Goal: Register for event/course

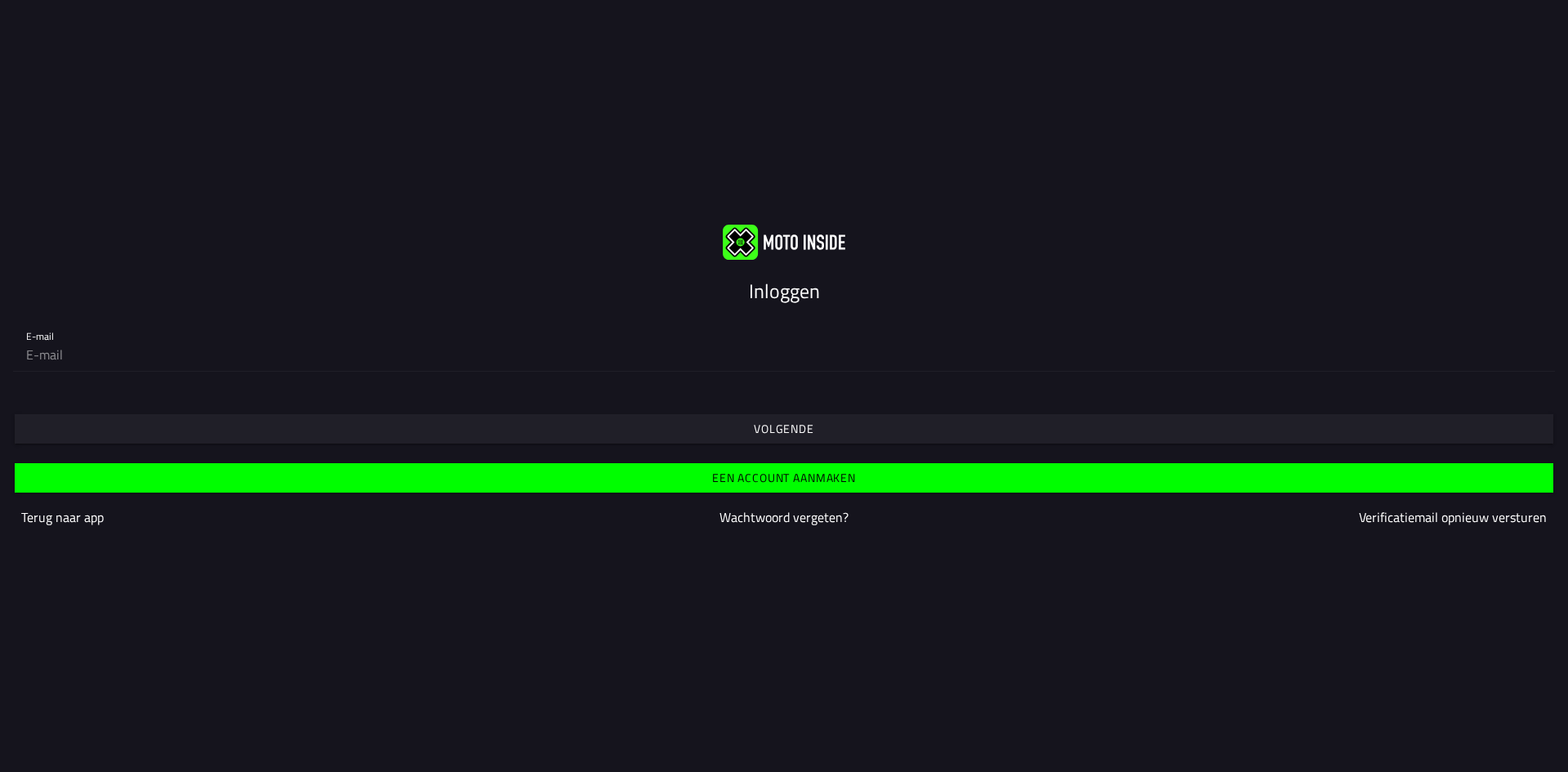
click at [918, 329] on div "E-mail" at bounding box center [784, 345] width 1515 height 53
click at [921, 374] on div "E-mail" at bounding box center [784, 346] width 1568 height 79
click at [830, 365] on input "email" at bounding box center [784, 355] width 1515 height 33
type input "[EMAIL_ADDRESS][DOMAIN_NAME]"
click at [744, 426] on span "Volgende" at bounding box center [784, 429] width 1514 height 29
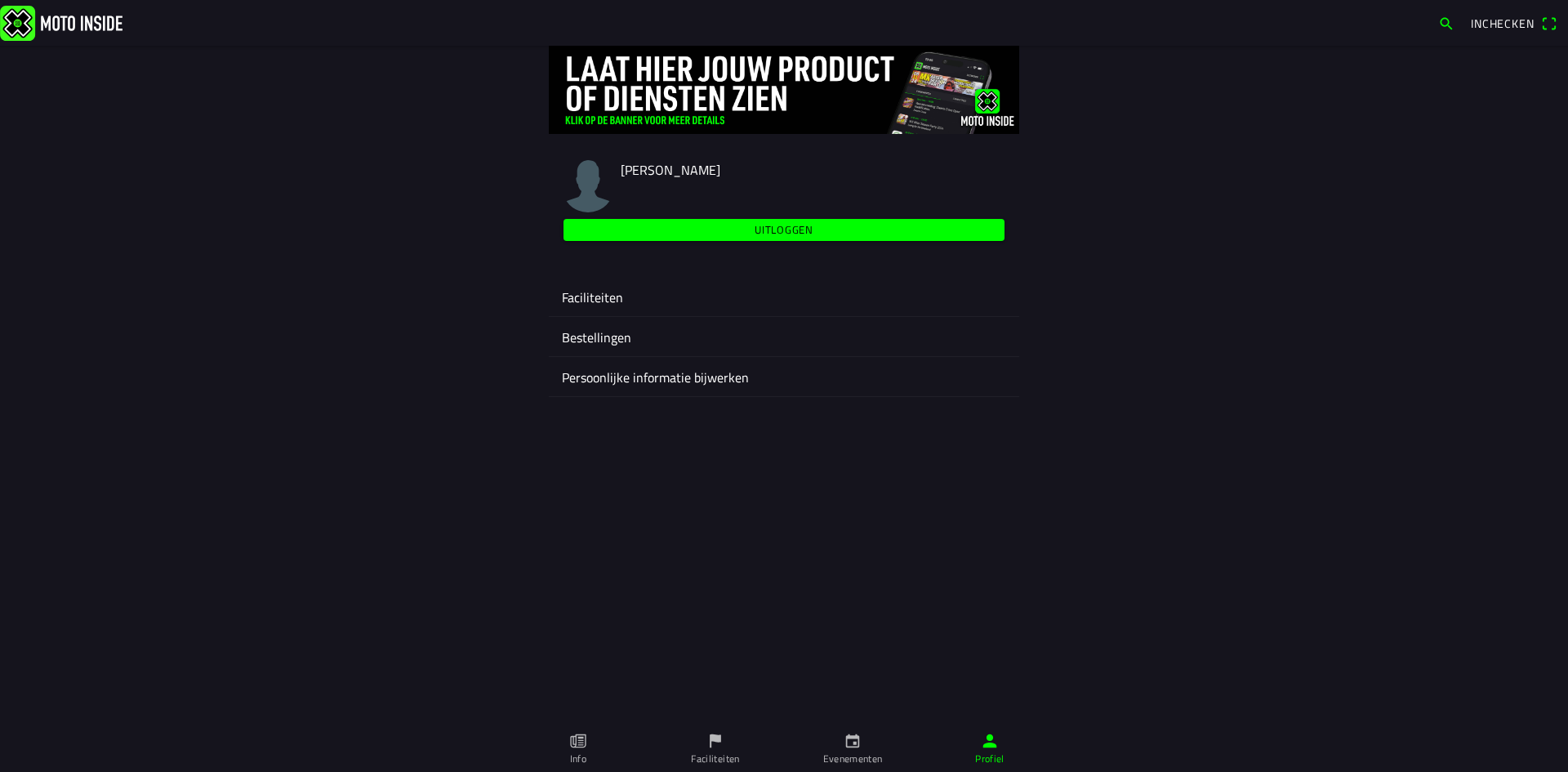
click at [613, 296] on ion-label "Faciliteiten" at bounding box center [784, 297] width 444 height 20
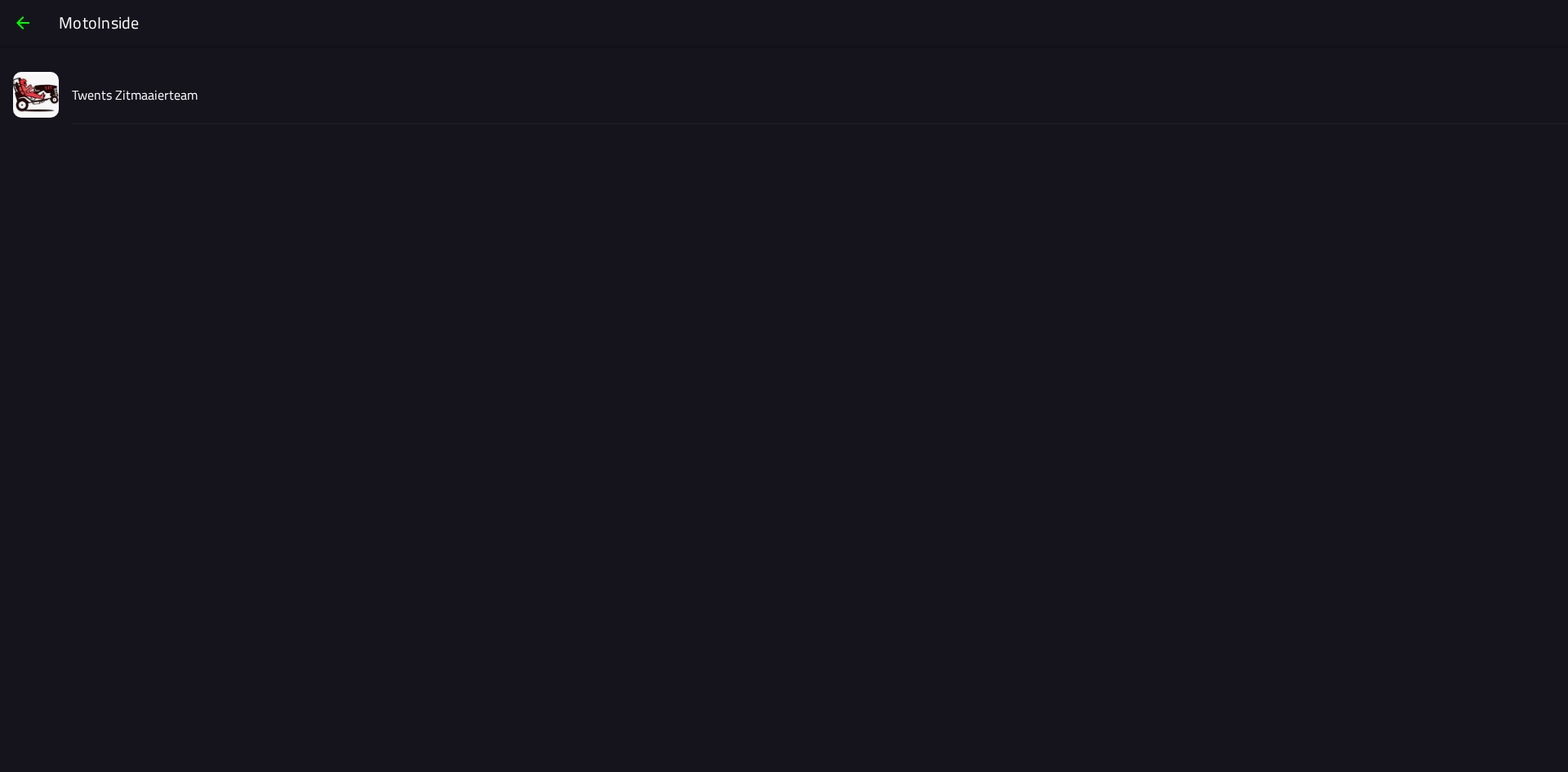
click at [0, 0] on slot "Twents Zitmaaierteam" at bounding box center [0, 0] width 0 height 0
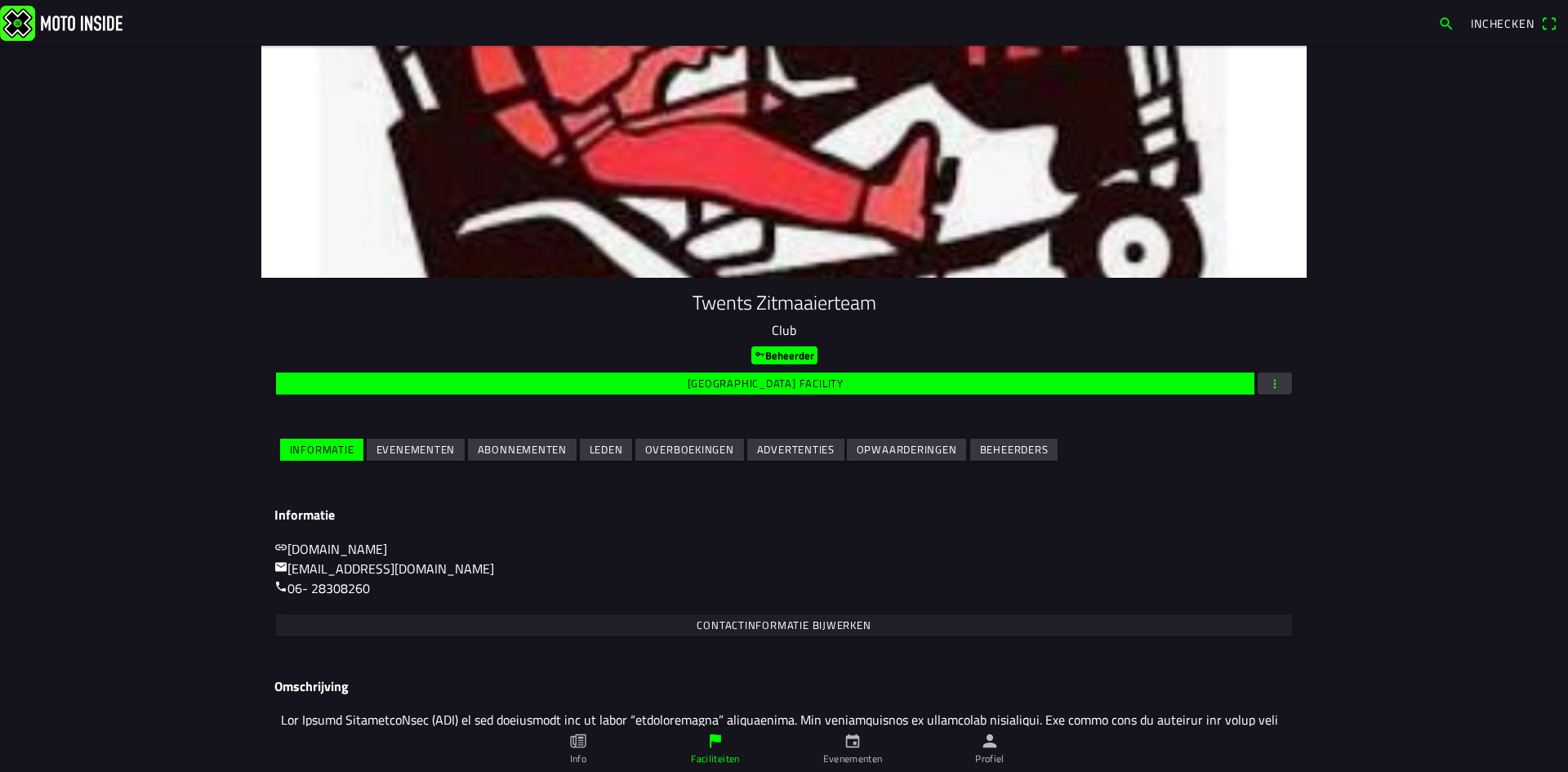
click at [0, 0] on slot "Evenementen" at bounding box center [0, 0] width 0 height 0
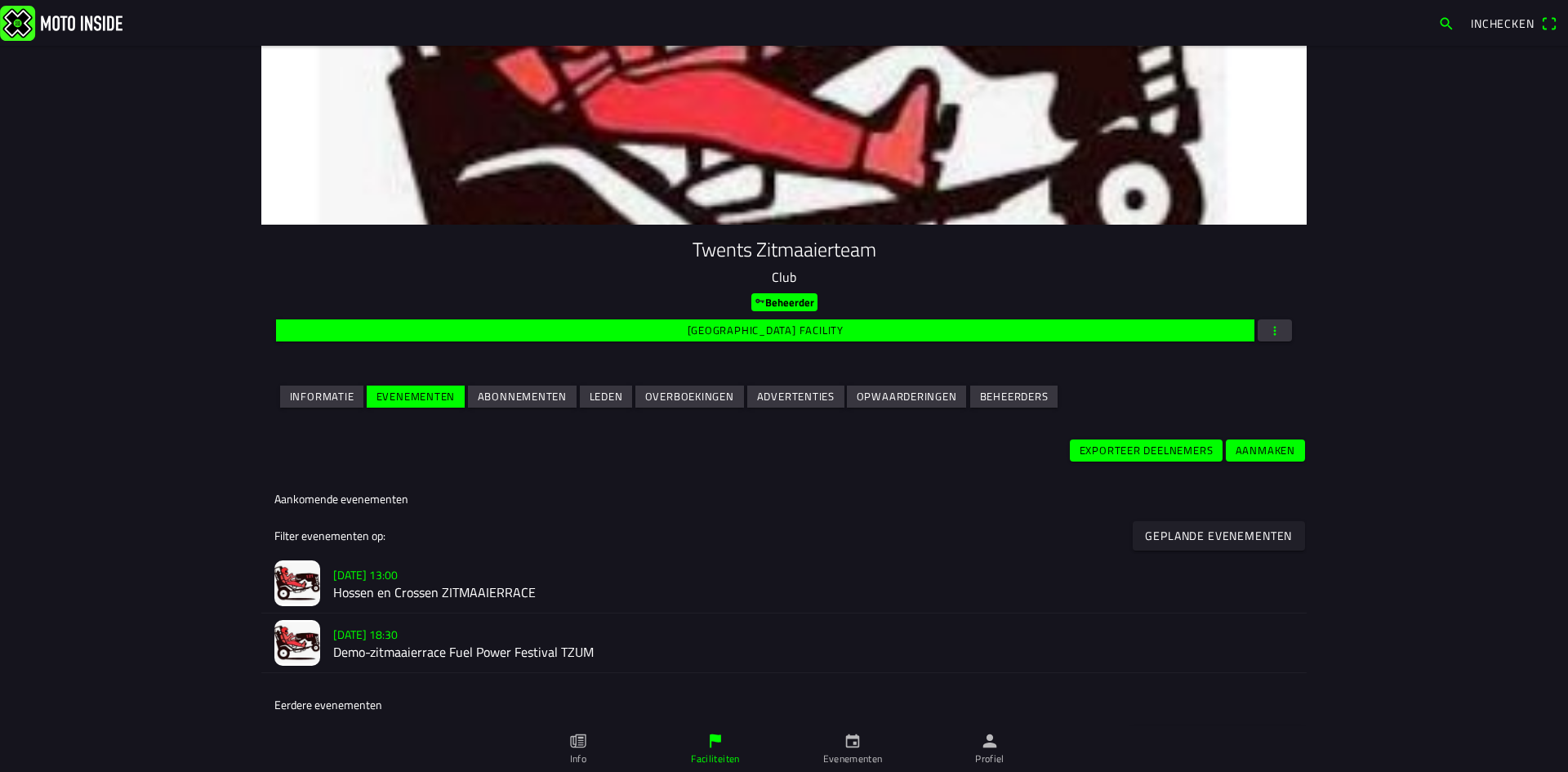
scroll to position [82, 0]
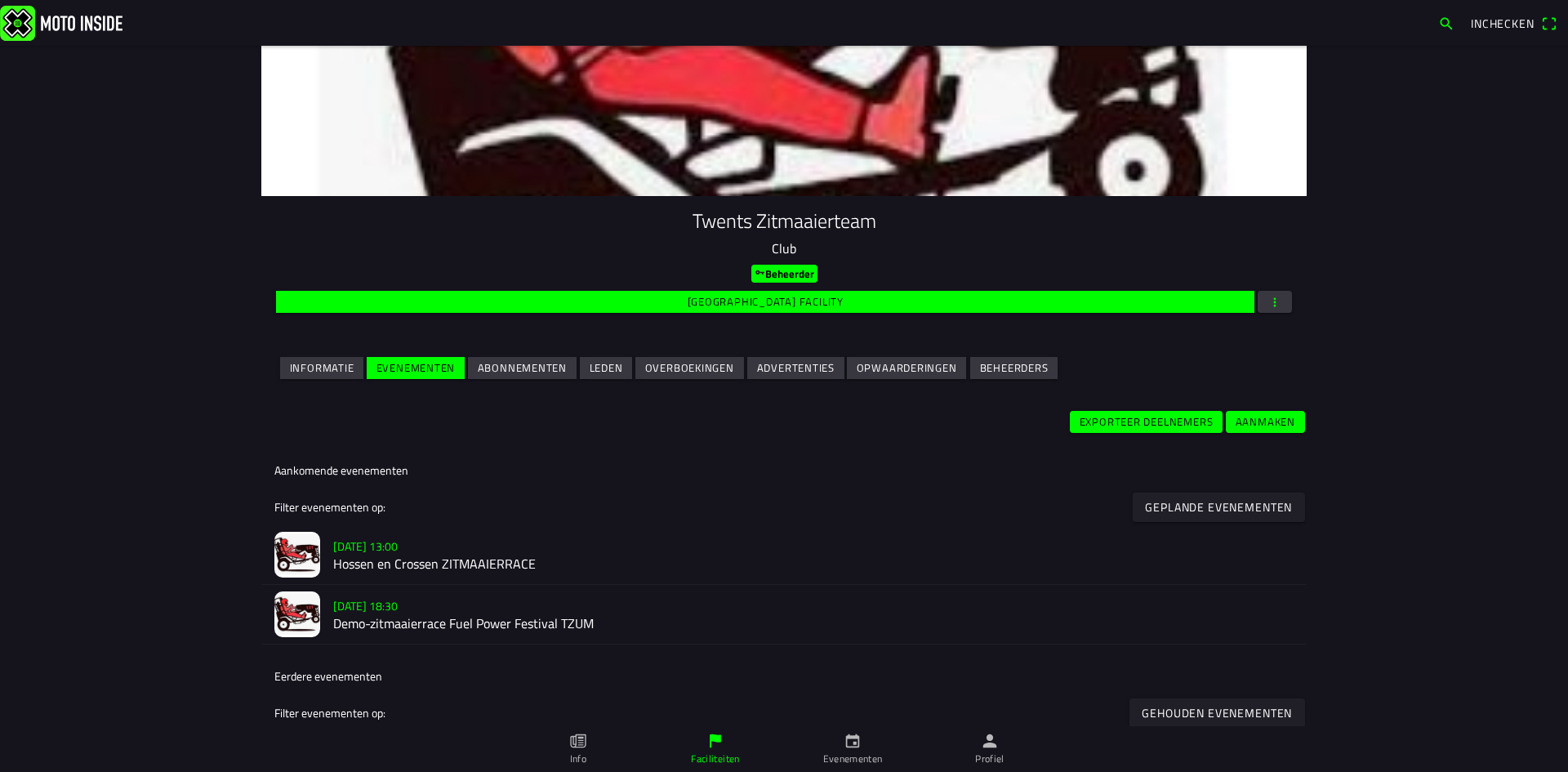
click at [464, 560] on h2 "Hossen en Crossen ZITMAAIERRACE" at bounding box center [813, 564] width 960 height 16
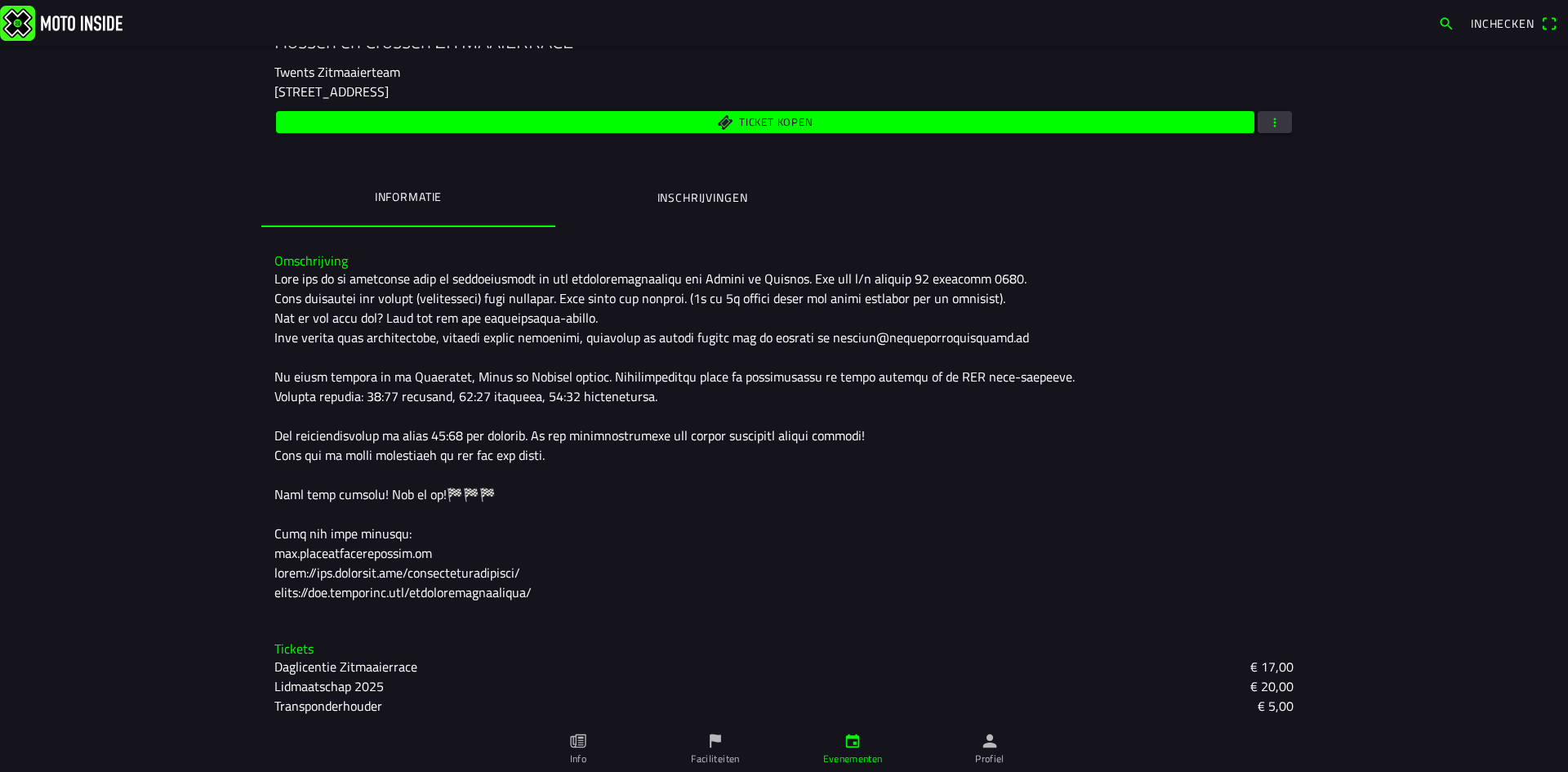
scroll to position [279, 0]
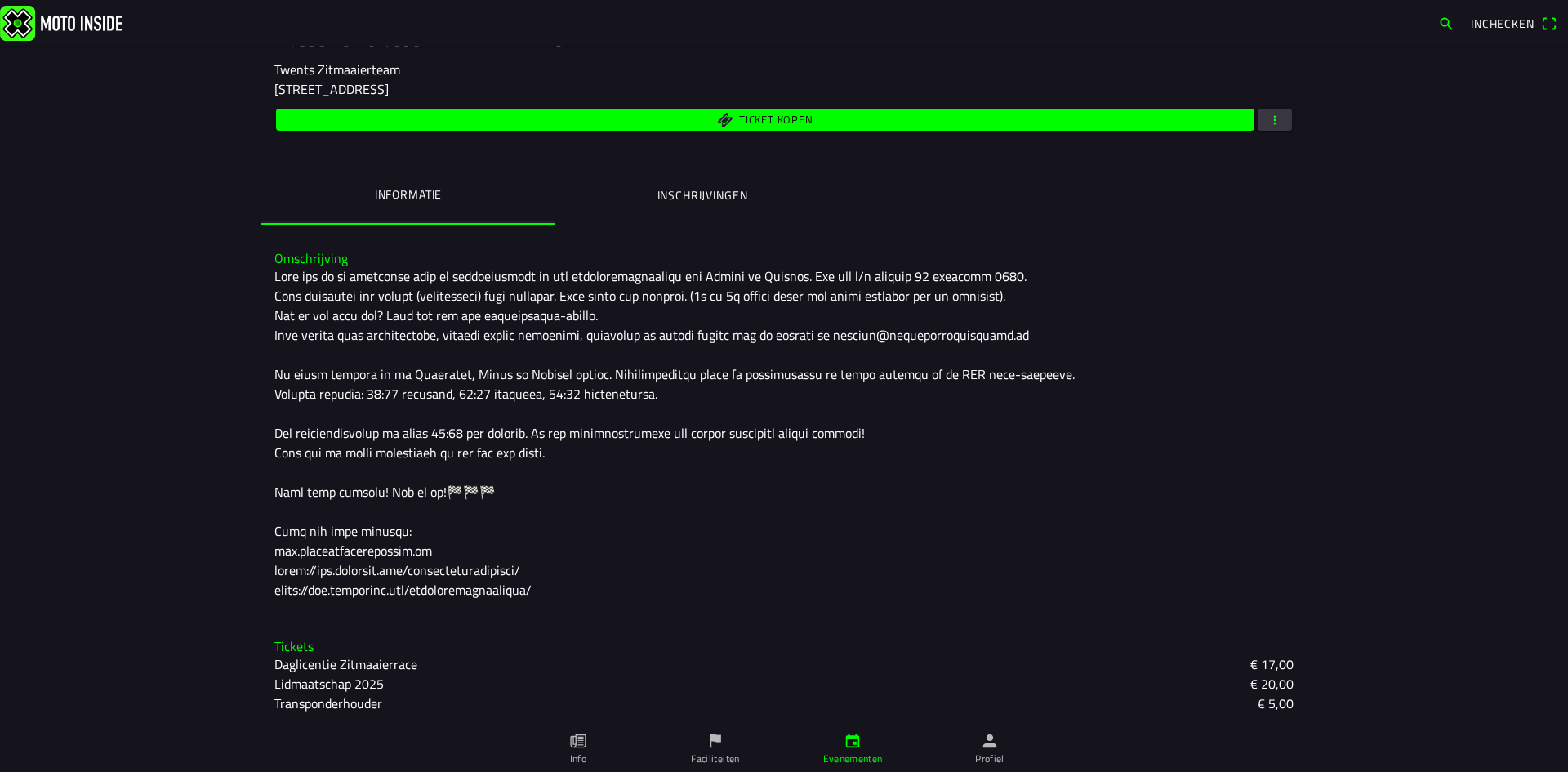
click at [695, 190] on ion-label "Inschrijvingen" at bounding box center [703, 195] width 90 height 18
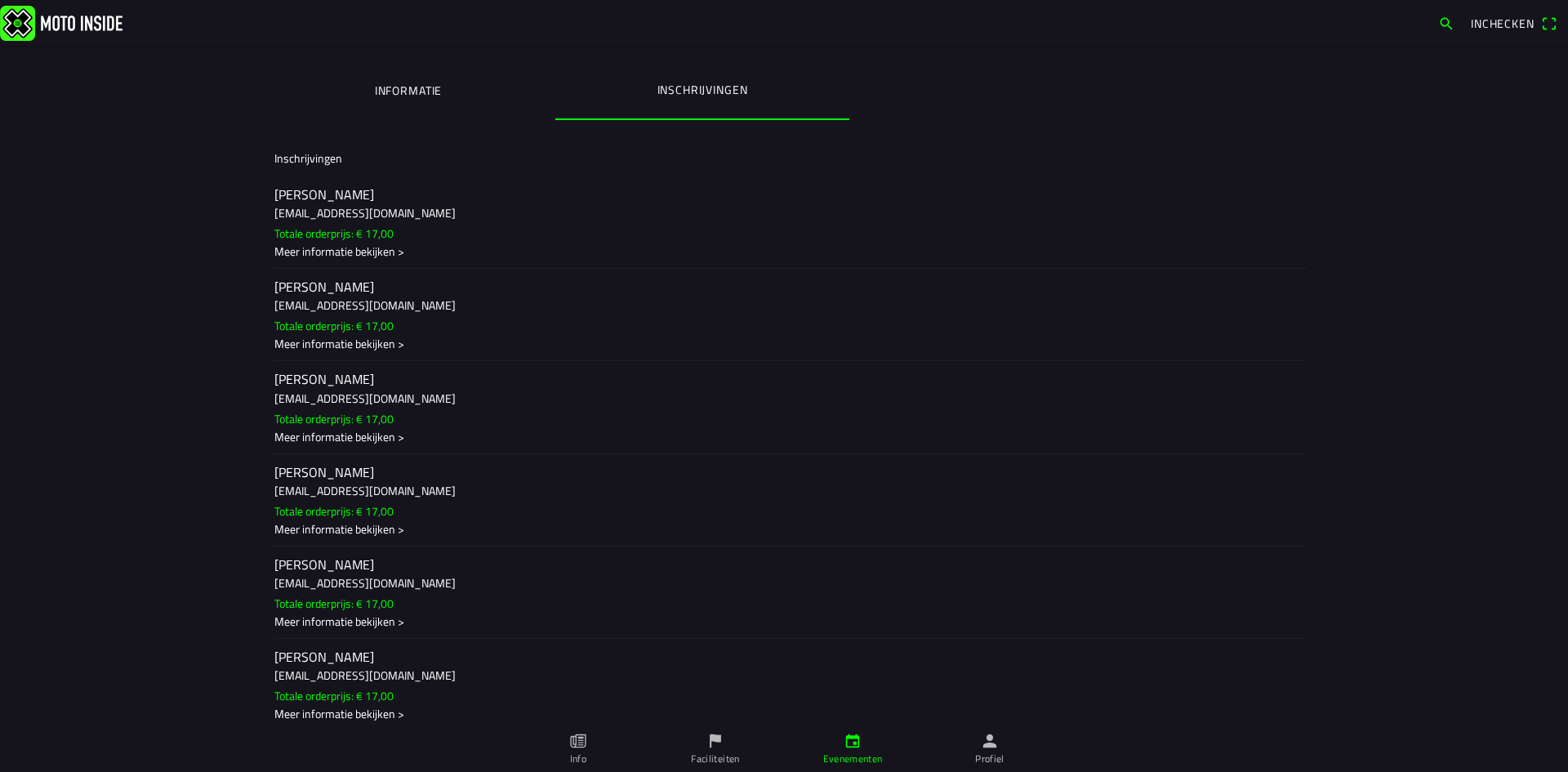
scroll to position [355, 0]
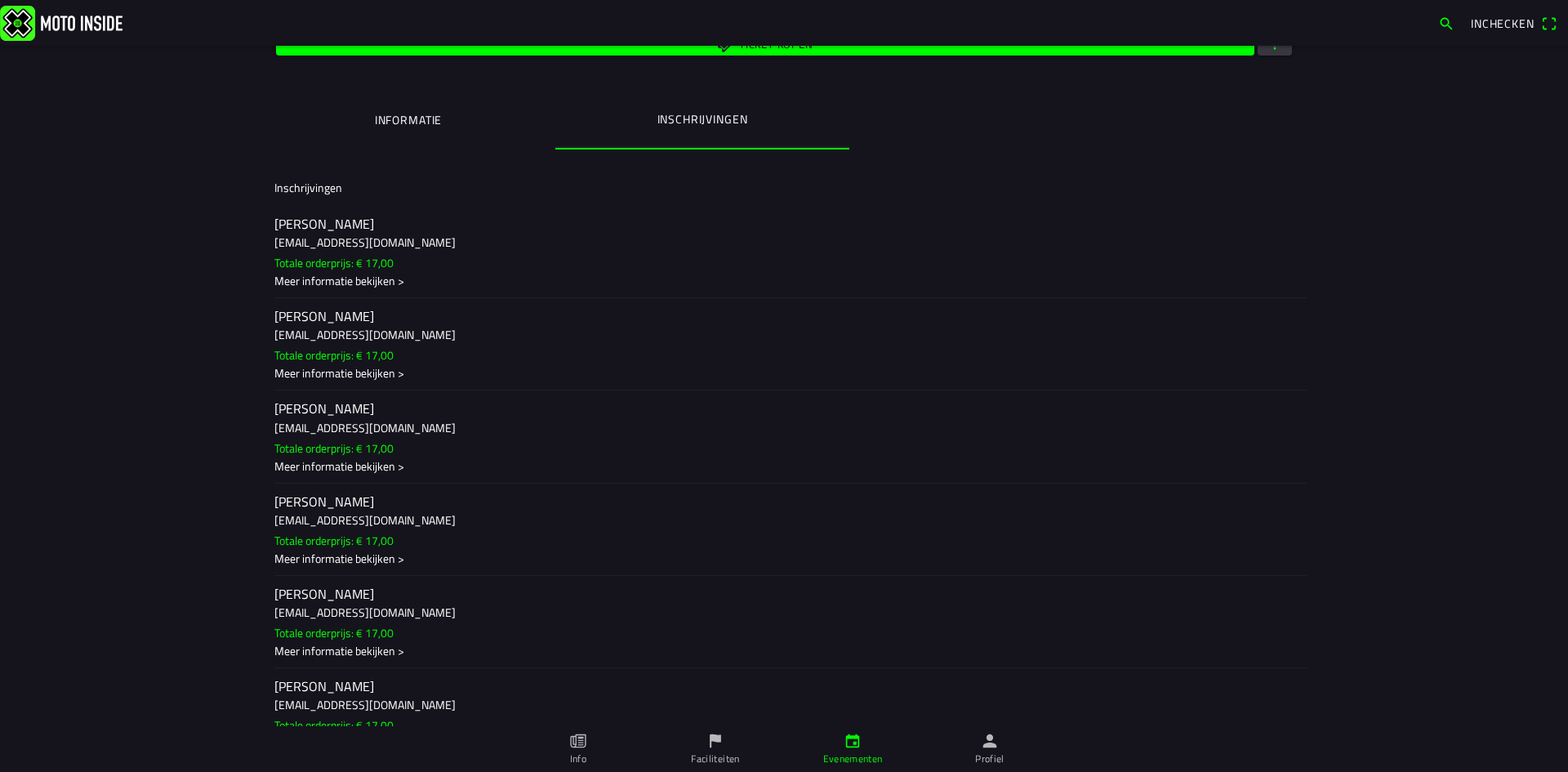
click at [871, 753] on ion-label "Evenementen" at bounding box center [852, 759] width 59 height 15
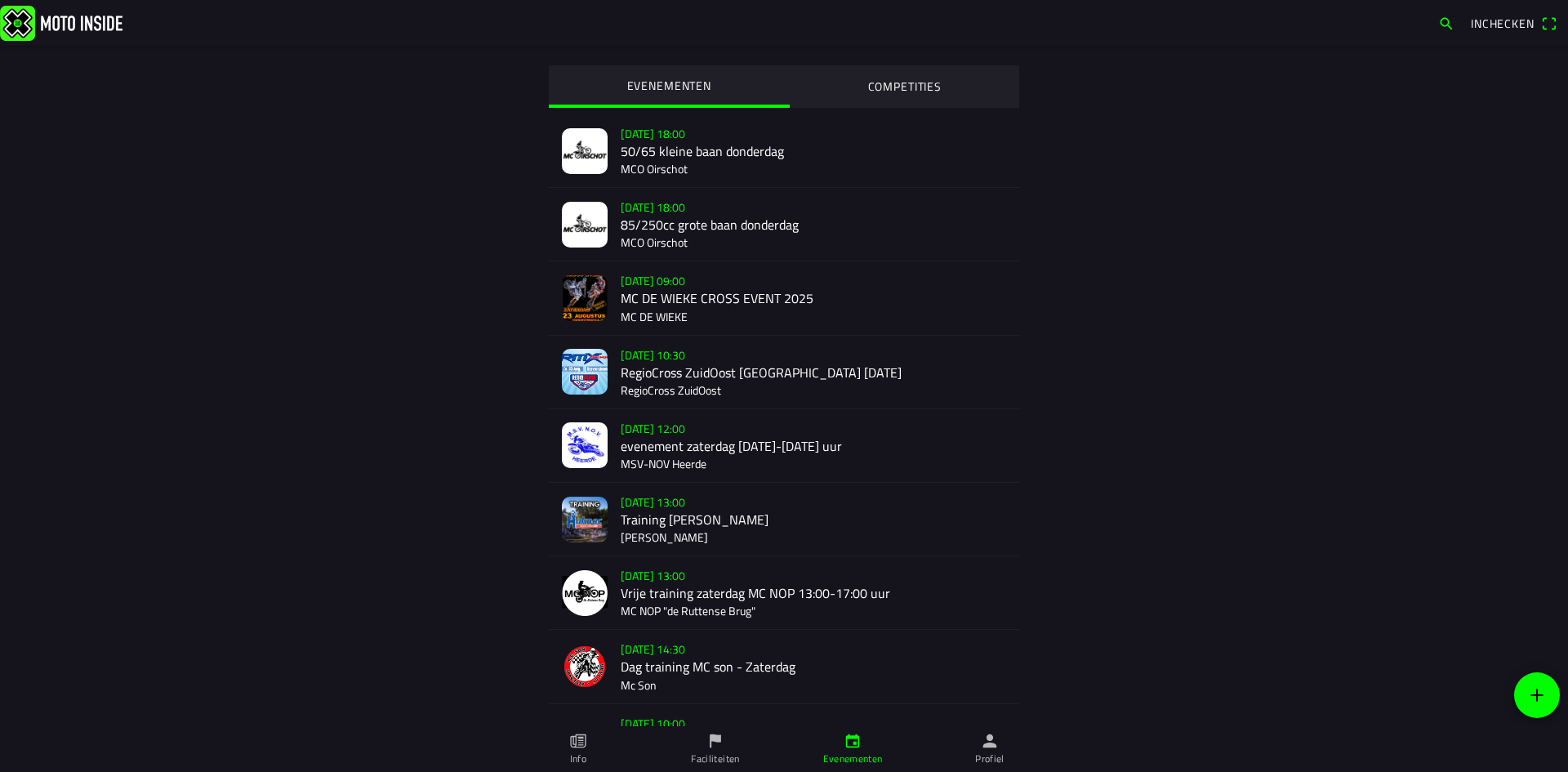
click at [1001, 744] on link "Profiel" at bounding box center [989, 749] width 137 height 46
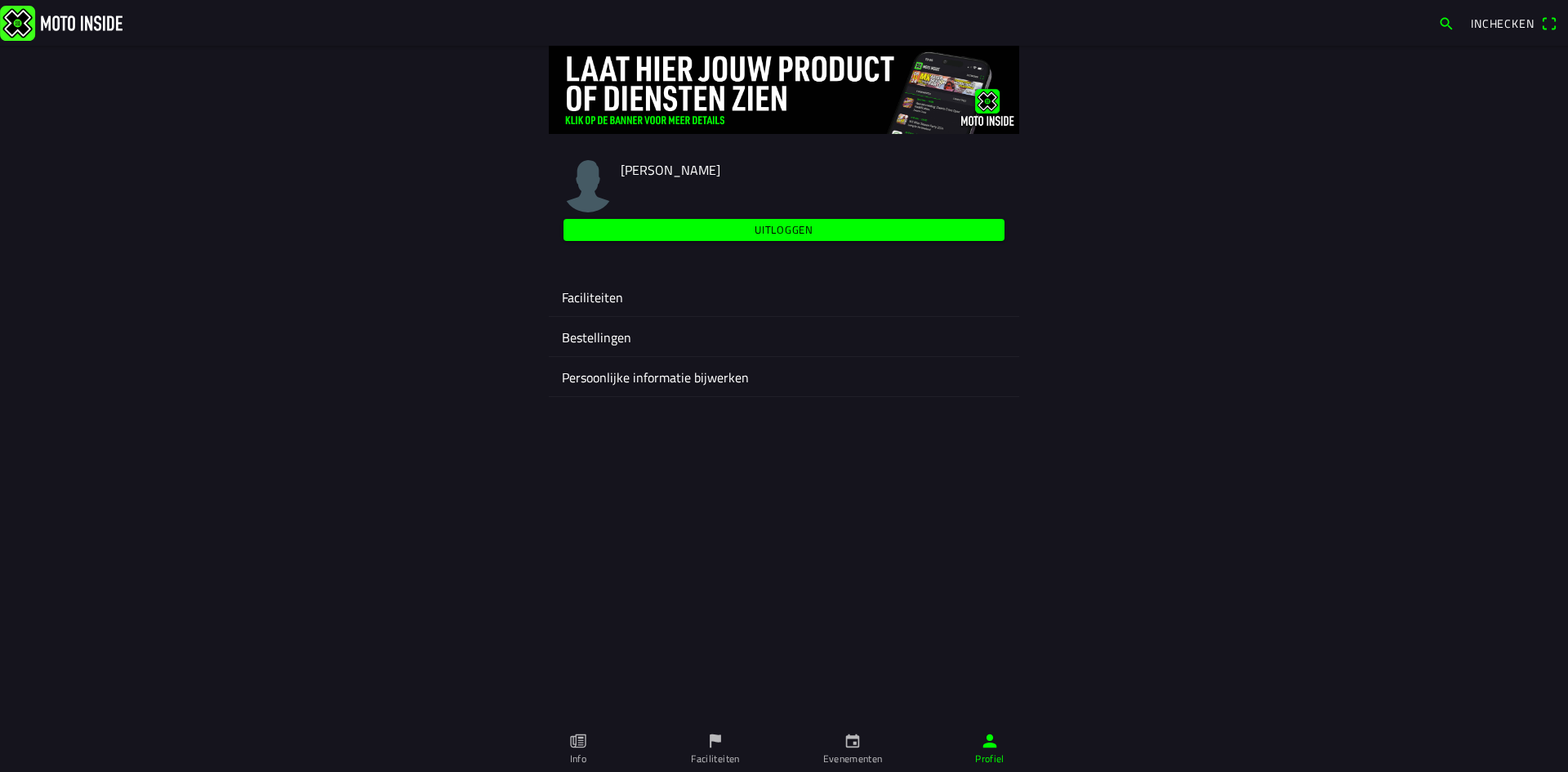
click at [620, 295] on ion-label "Faciliteiten" at bounding box center [784, 297] width 444 height 20
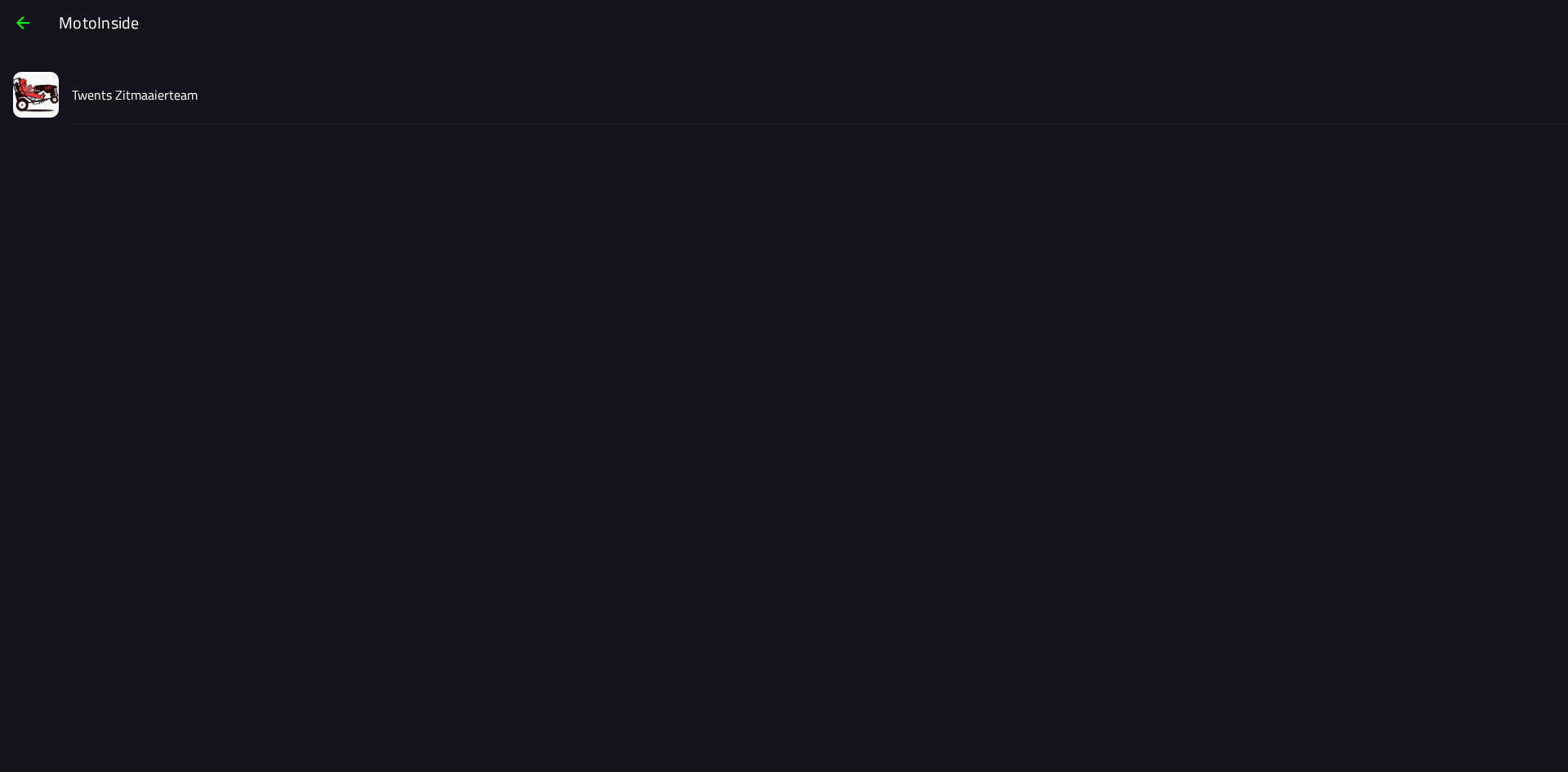
click at [0, 0] on slot "Twents Zitmaaierteam" at bounding box center [0, 0] width 0 height 0
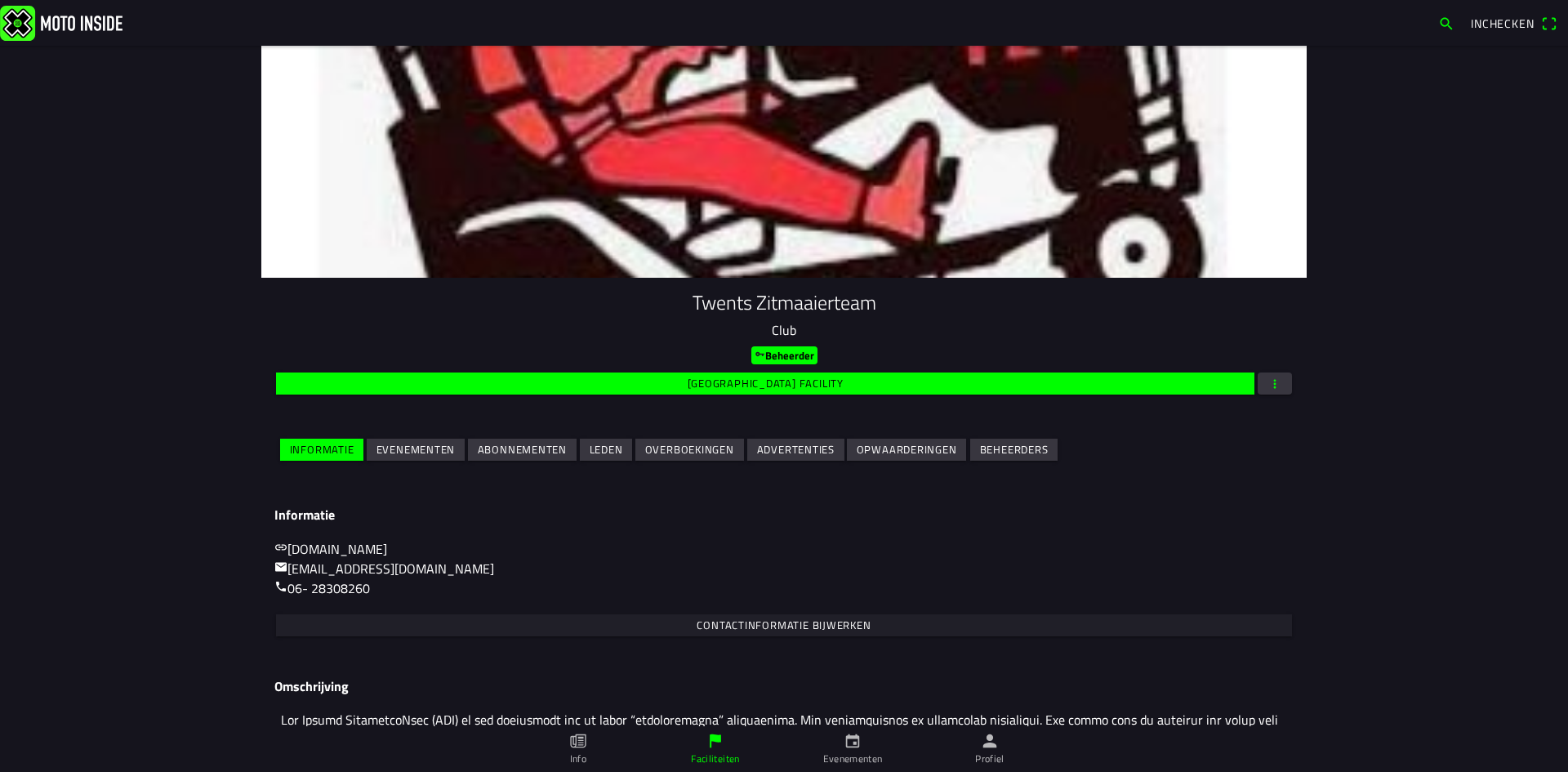
click at [0, 0] on slot "Evenementen" at bounding box center [0, 0] width 0 height 0
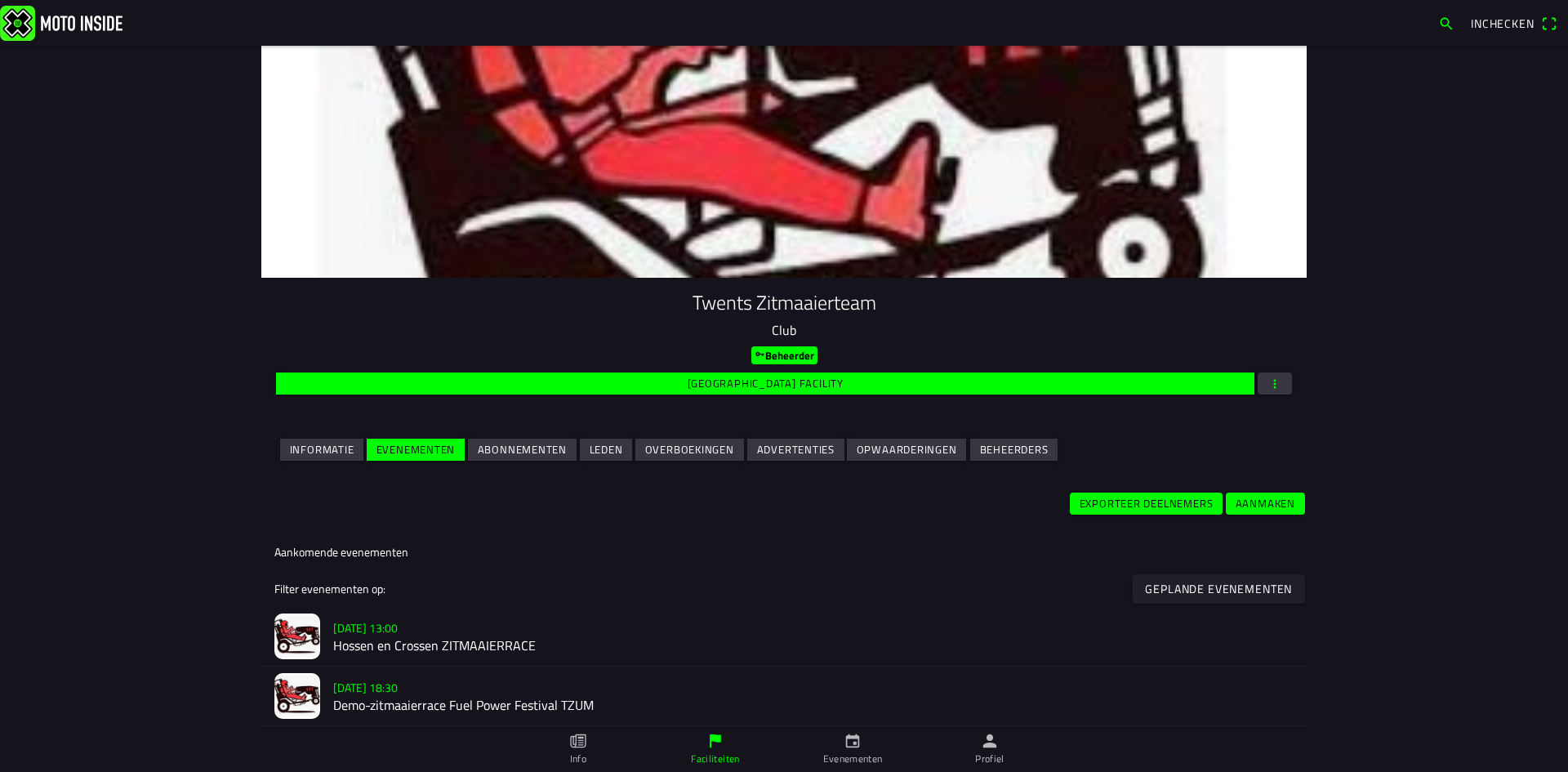
scroll to position [82, 0]
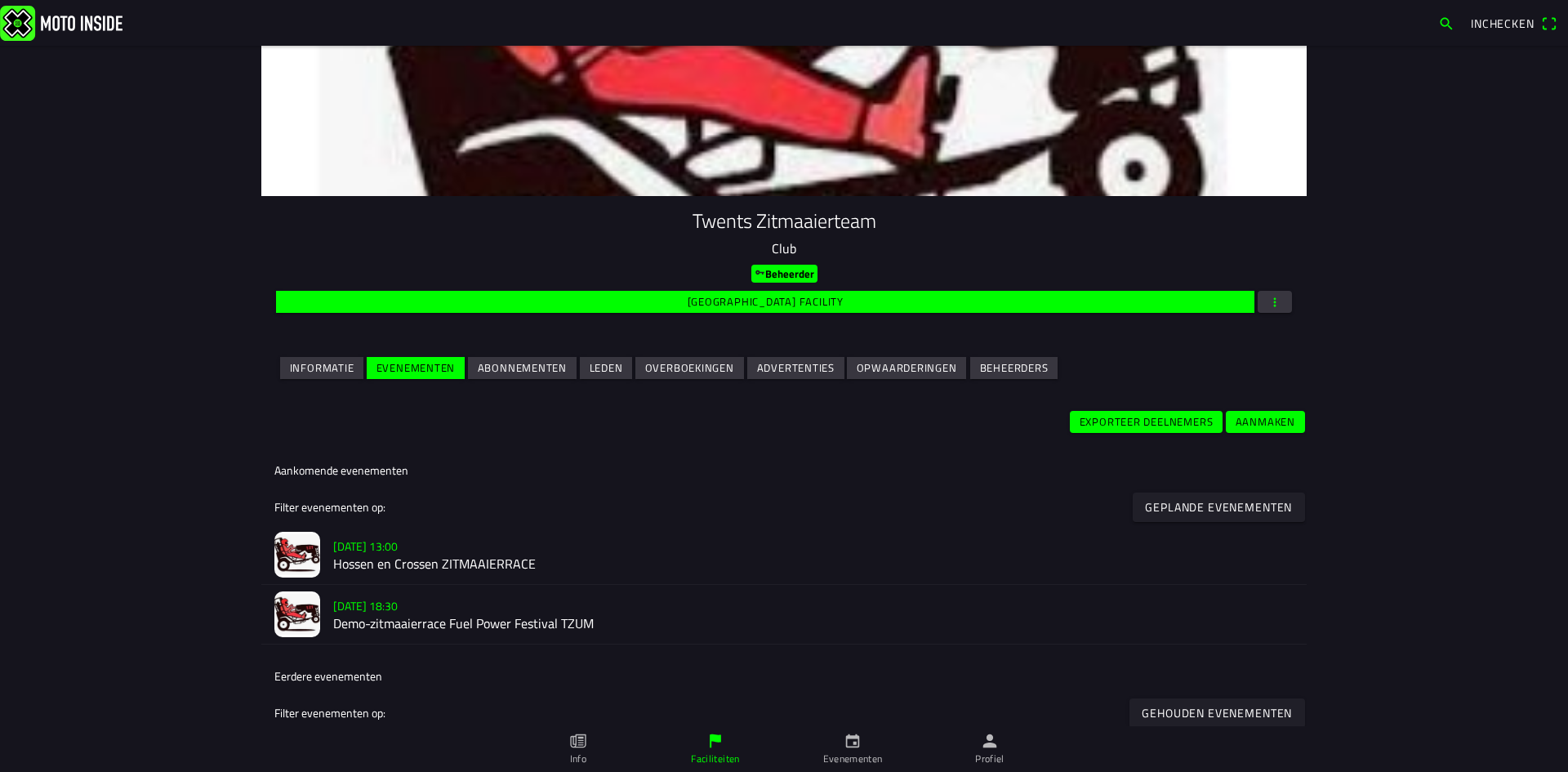
click at [486, 607] on h3 "[DATE] 18:30" at bounding box center [813, 606] width 960 height 17
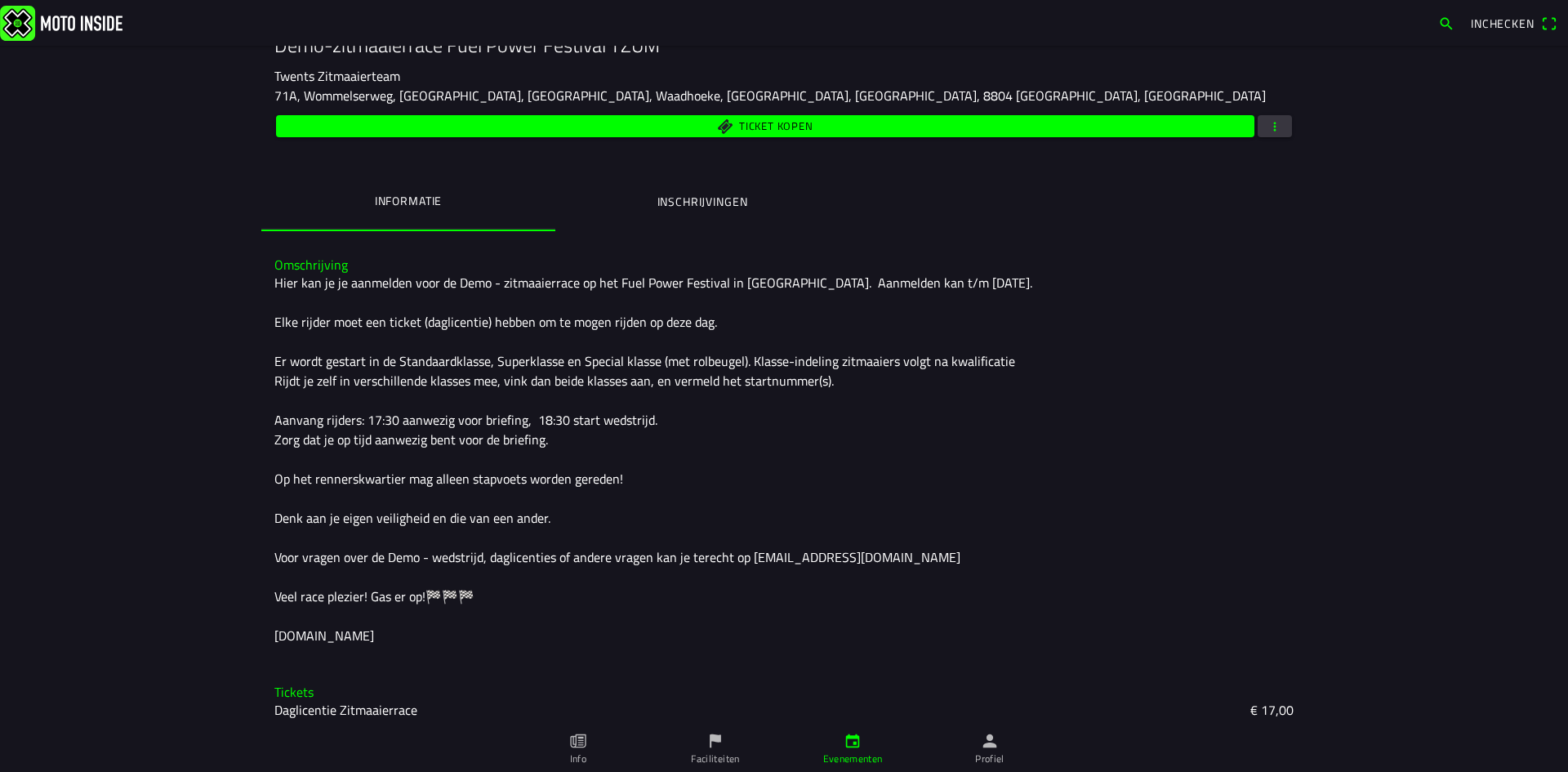
scroll to position [279, 0]
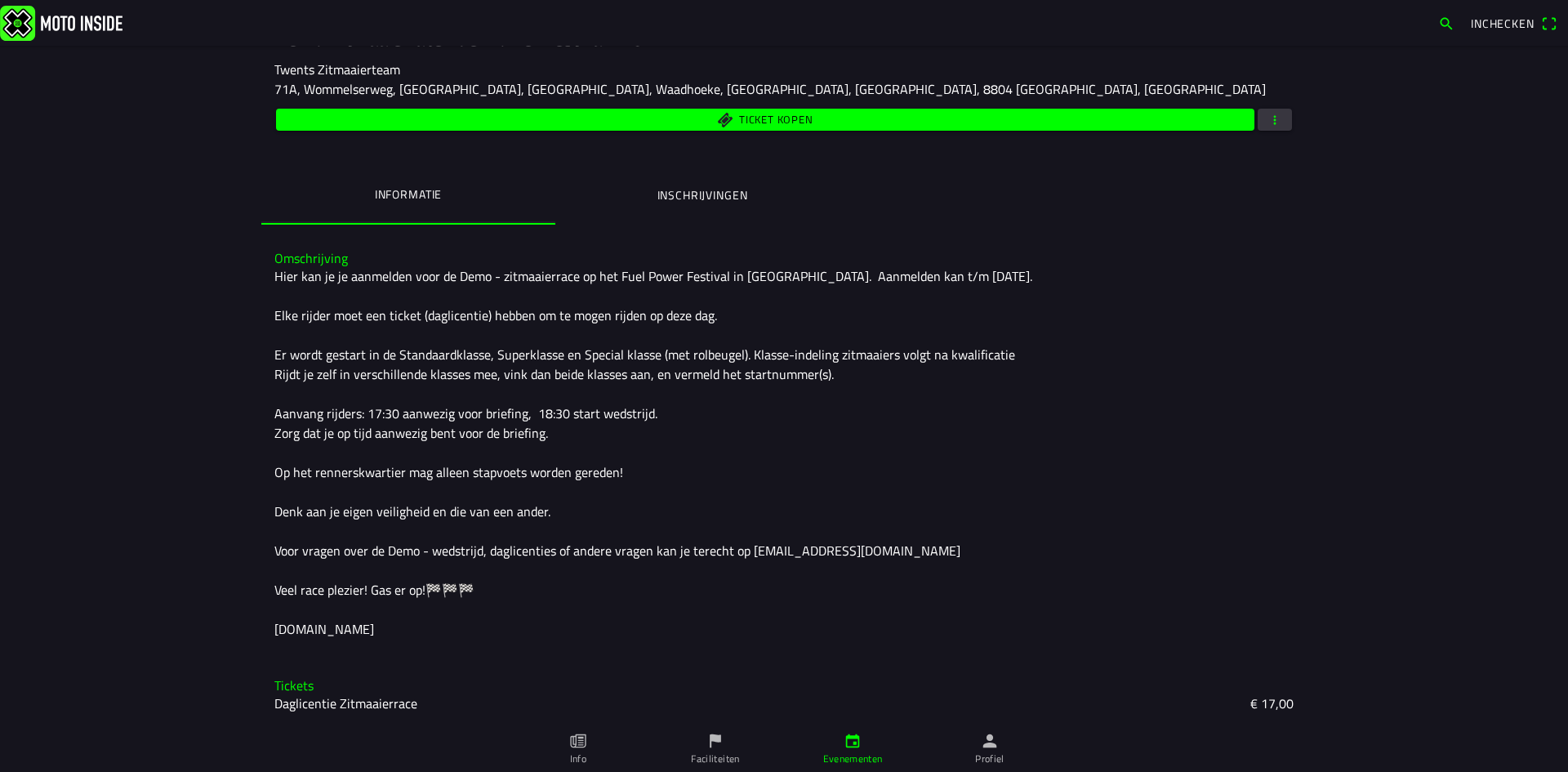
click at [704, 187] on ion-label "Inschrijvingen" at bounding box center [703, 195] width 90 height 18
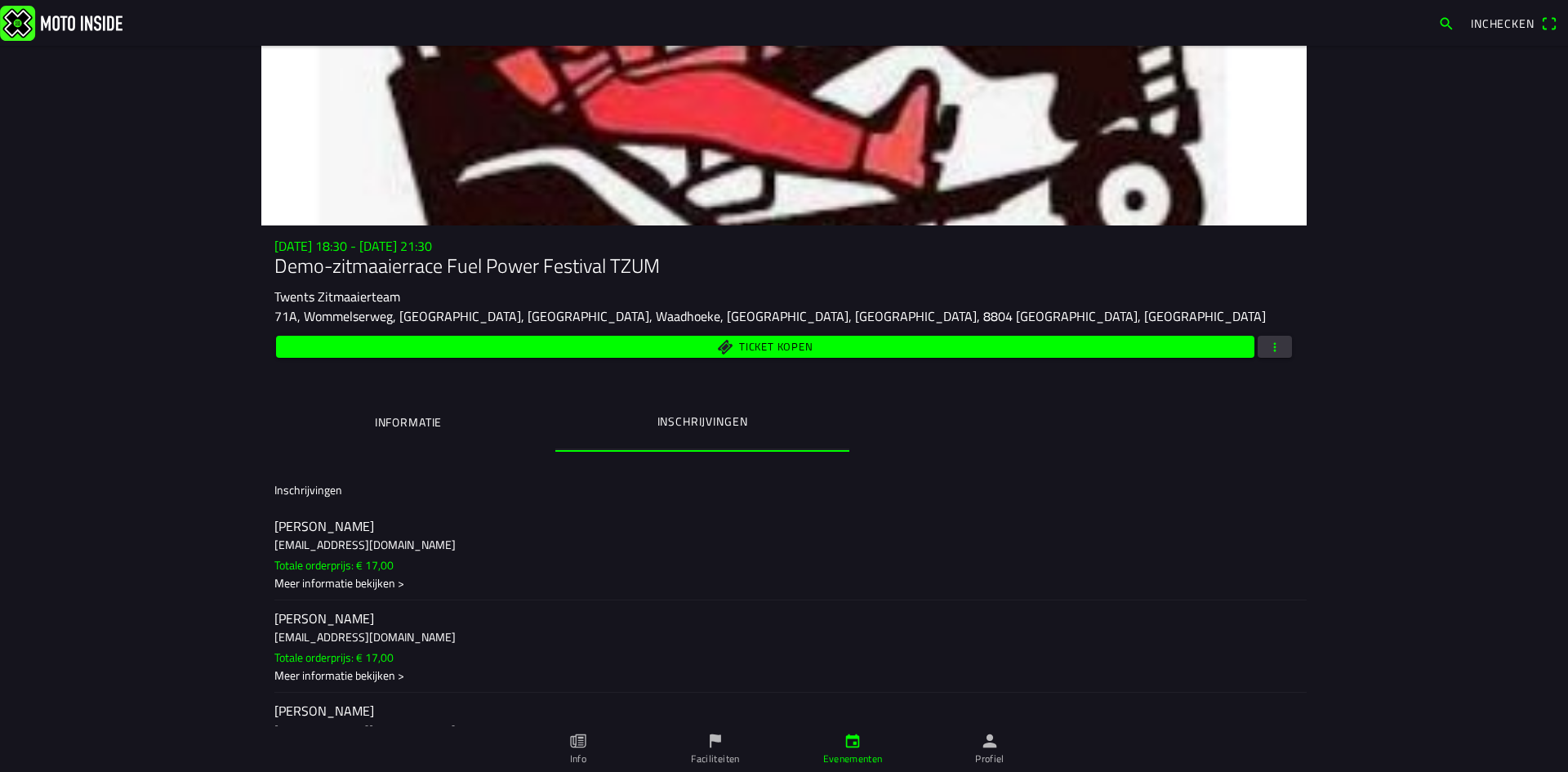
scroll to position [24, 0]
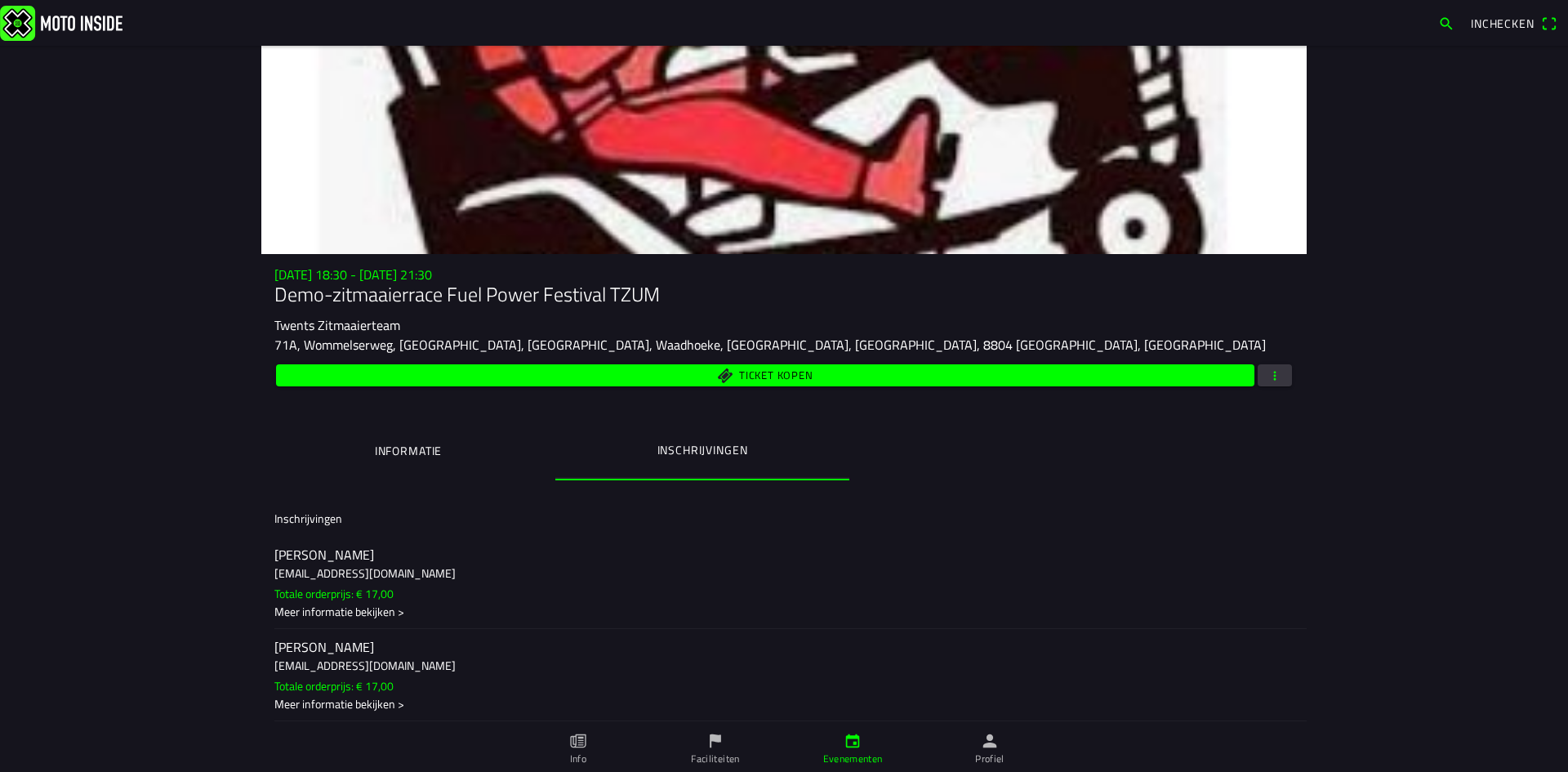
click at [399, 452] on ion-label "Informatie" at bounding box center [408, 451] width 67 height 18
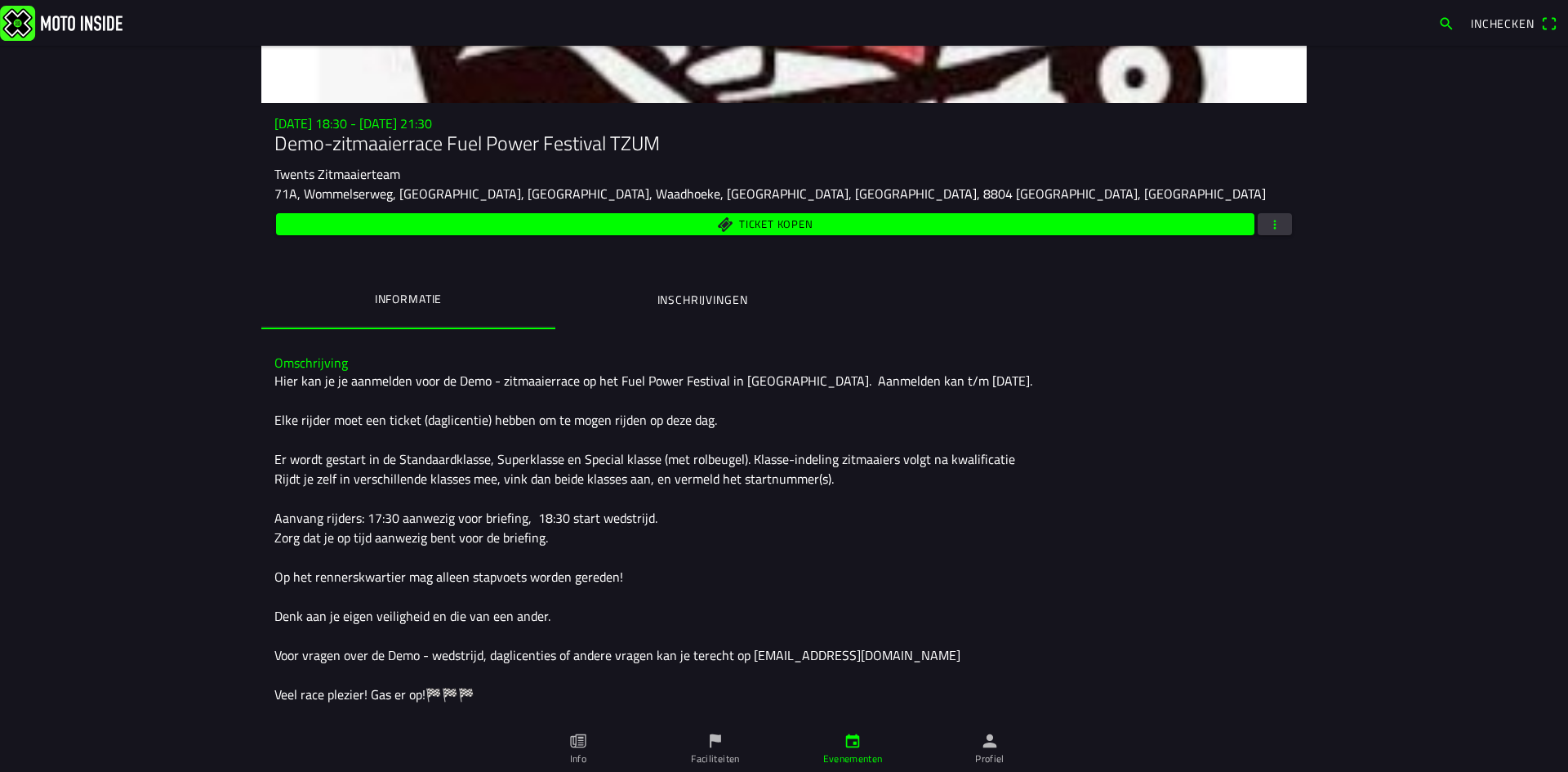
scroll to position [0, 0]
